Goal: Find contact information: Find contact information

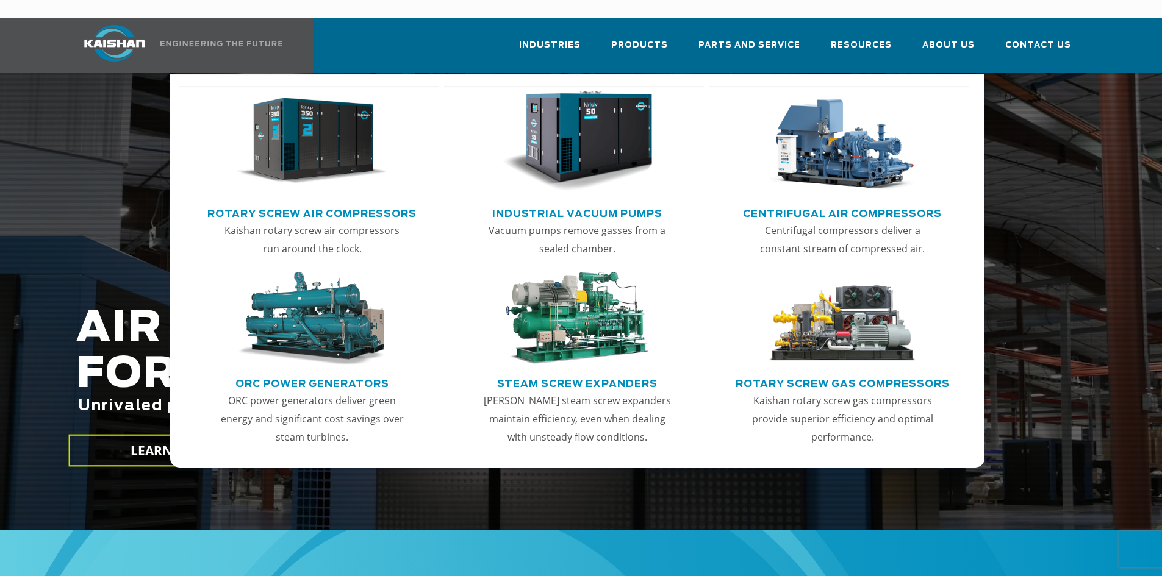
click at [313, 157] on img "Main menu" at bounding box center [312, 141] width 150 height 101
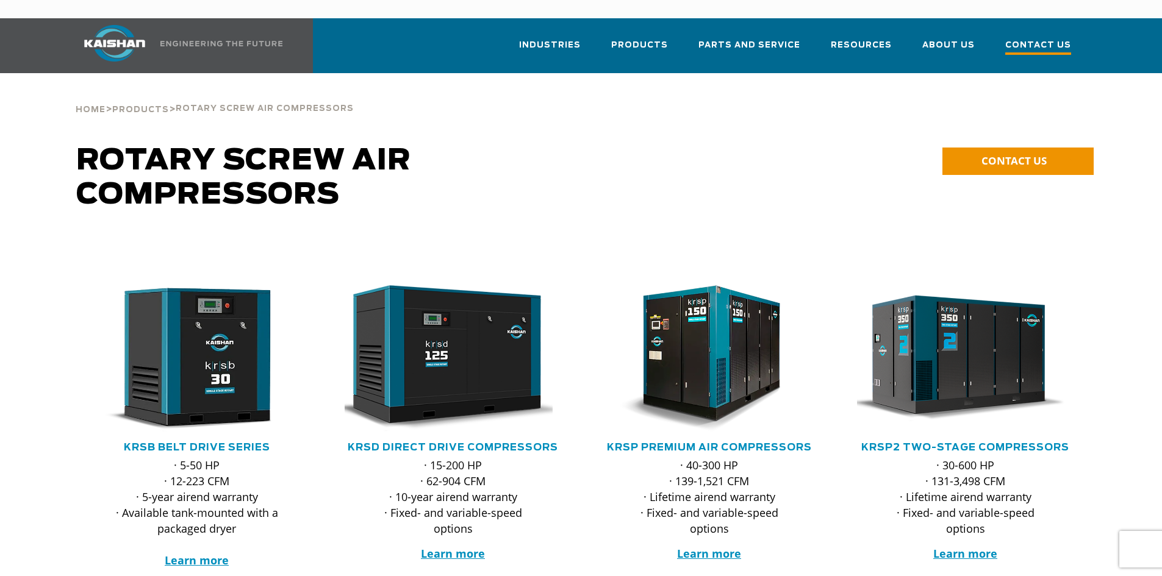
click at [1014, 38] on span "Contact Us" at bounding box center [1038, 46] width 66 height 16
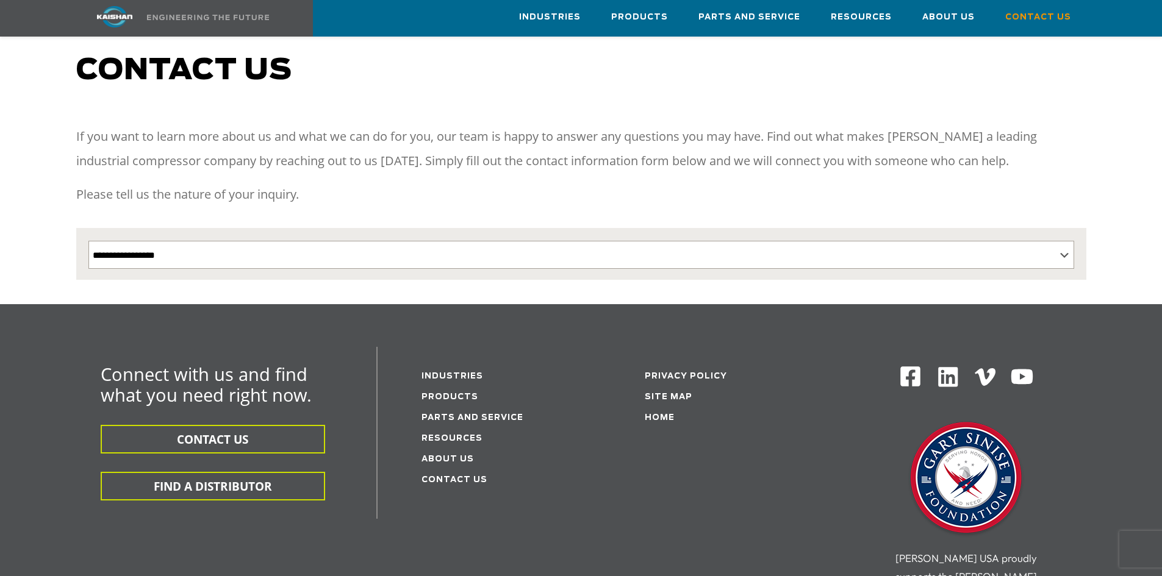
scroll to position [61, 0]
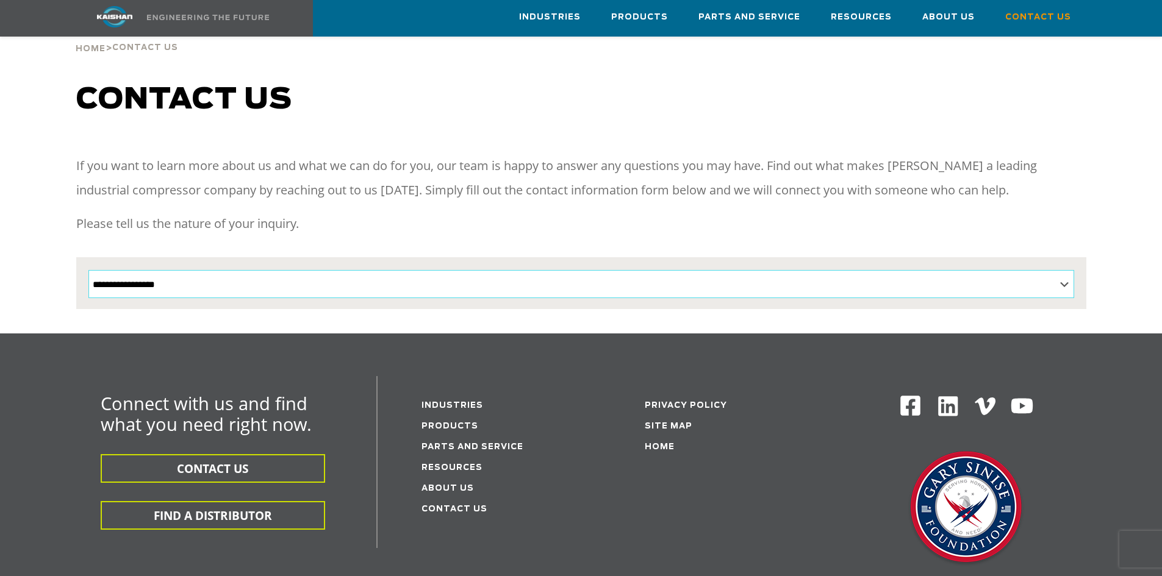
click at [1062, 270] on select "**********" at bounding box center [581, 284] width 986 height 28
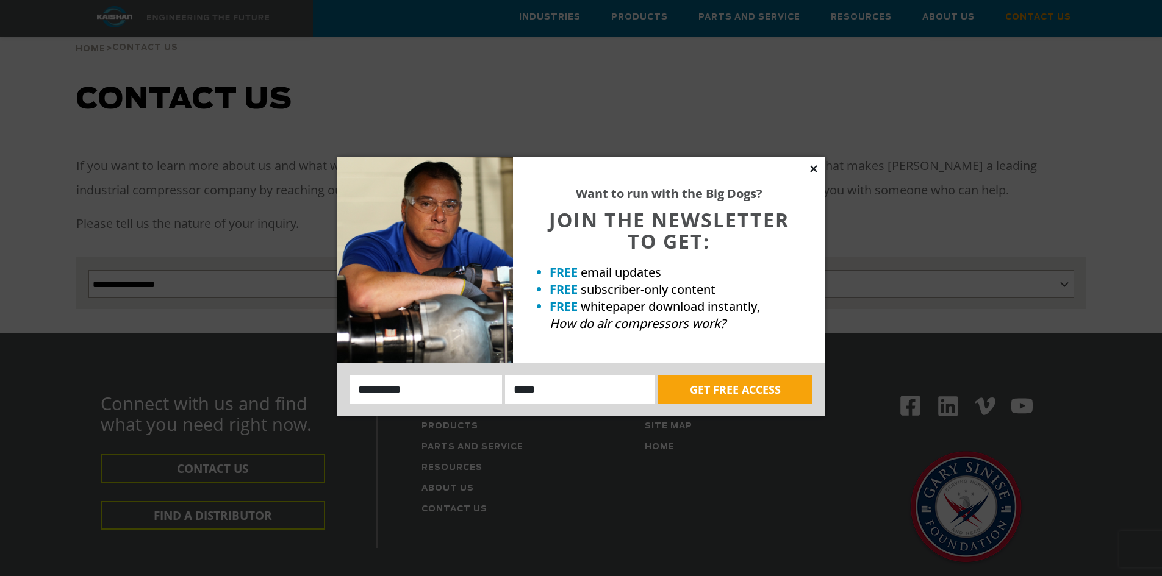
click at [818, 167] on icon at bounding box center [813, 168] width 11 height 11
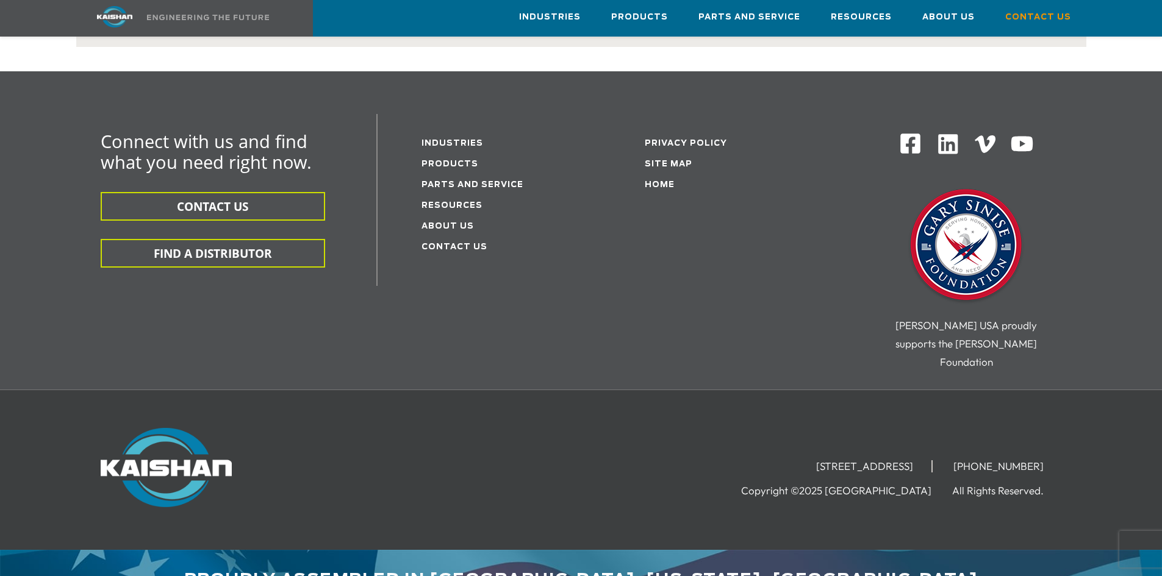
scroll to position [324, 0]
